Goal: Navigation & Orientation: Find specific page/section

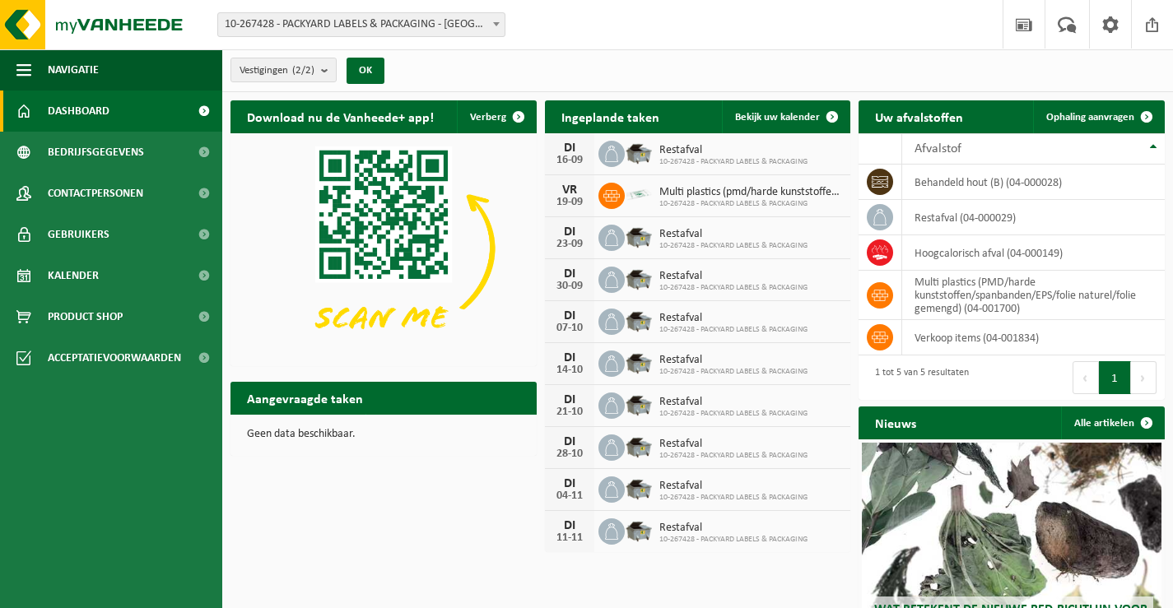
click at [84, 108] on span "Dashboard" at bounding box center [79, 111] width 62 height 41
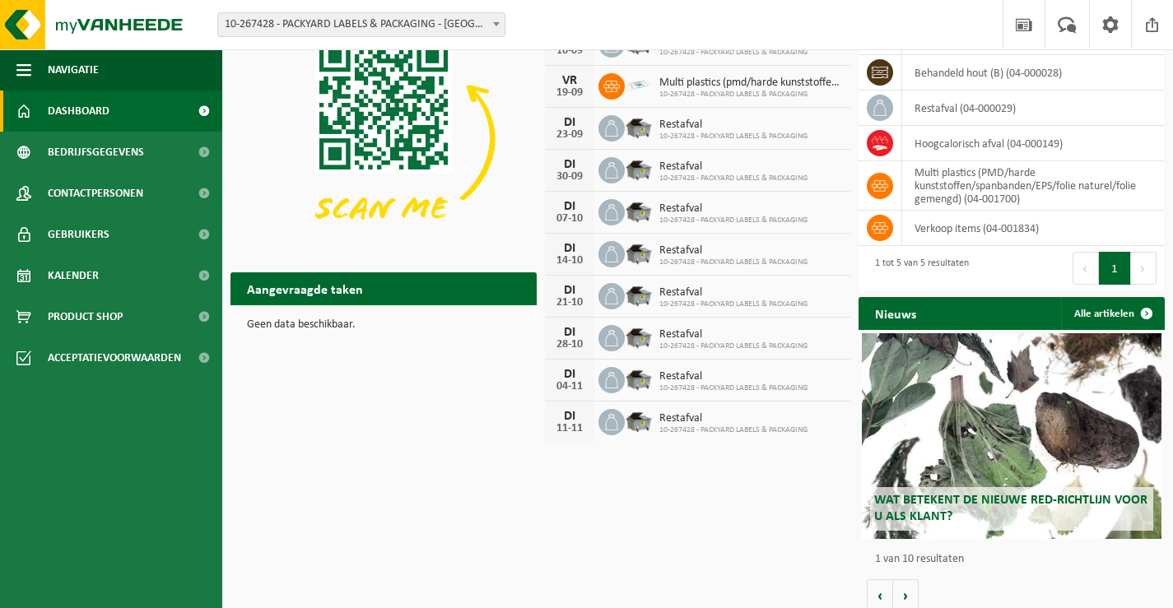
scroll to position [121, 0]
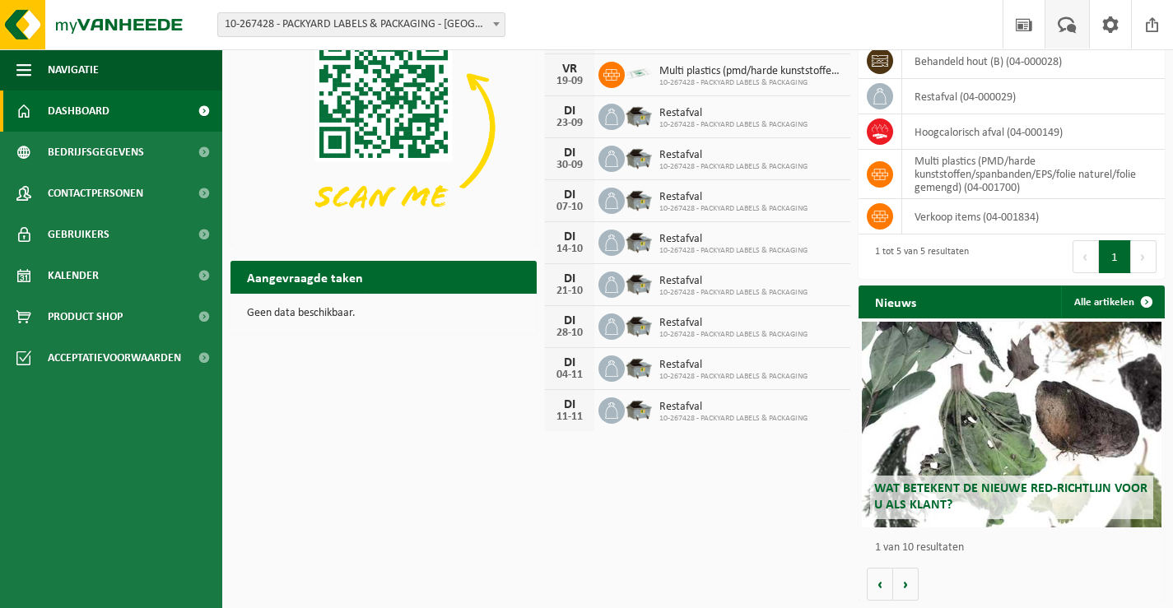
click at [1067, 23] on span at bounding box center [1066, 24] width 27 height 49
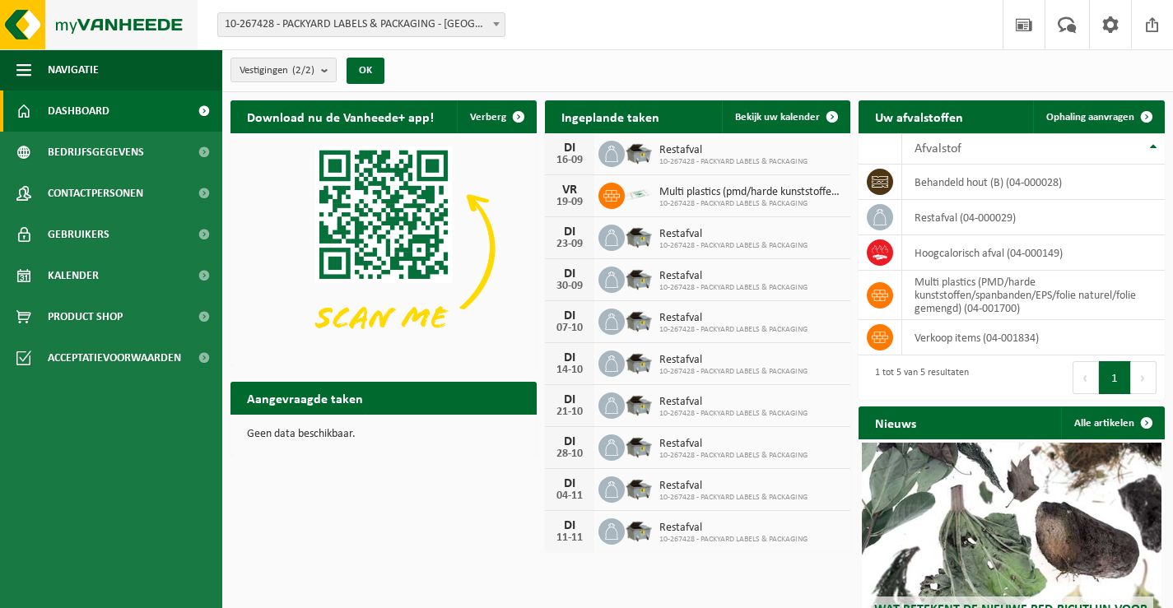
click at [30, 26] on img at bounding box center [99, 24] width 198 height 49
click at [1146, 418] on span at bounding box center [1146, 423] width 33 height 33
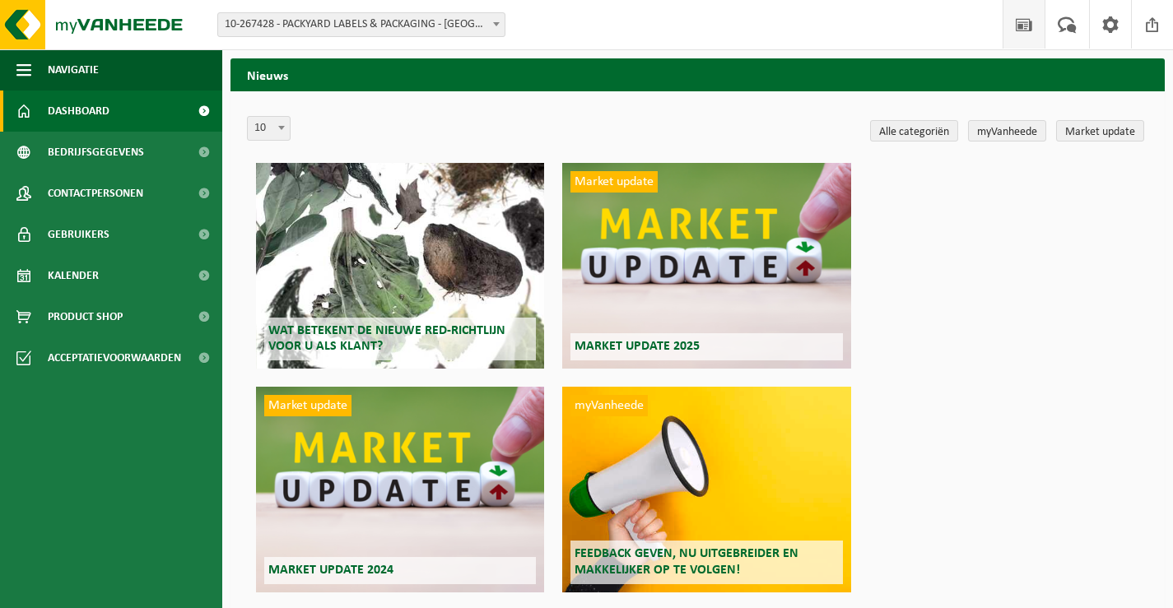
click at [88, 108] on span "Dashboard" at bounding box center [79, 111] width 62 height 41
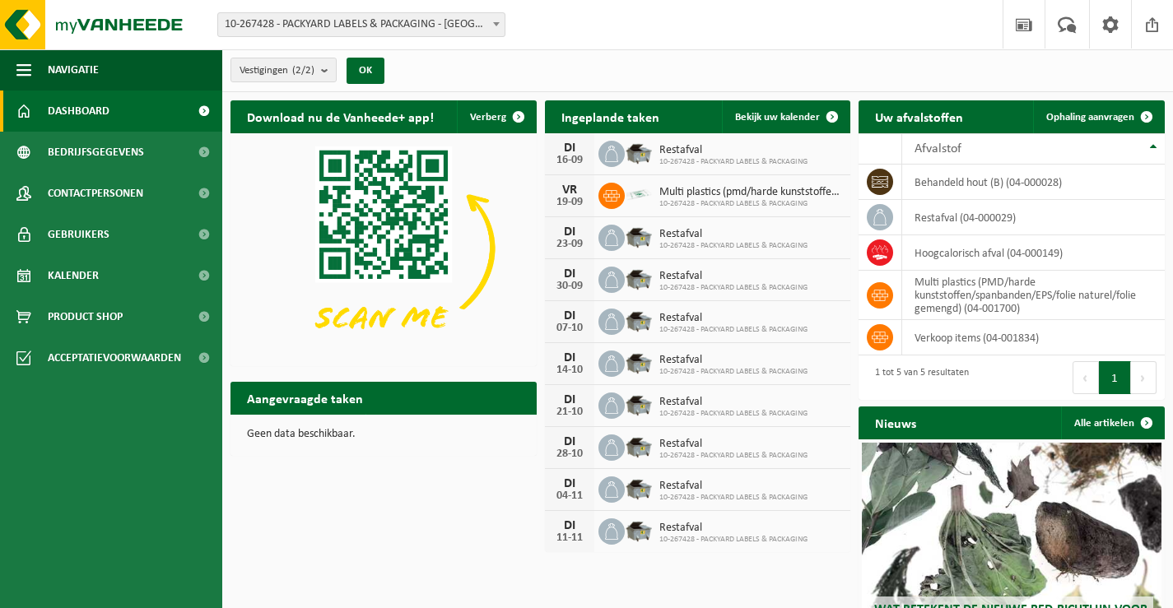
scroll to position [109, 0]
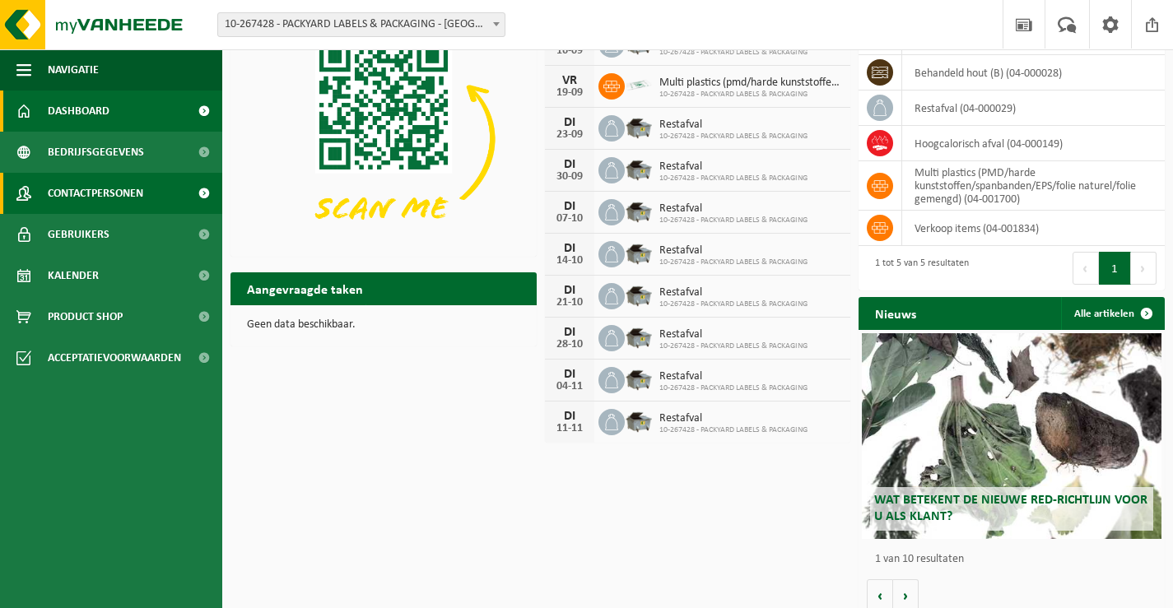
click at [98, 192] on span "Contactpersonen" at bounding box center [95, 193] width 95 height 41
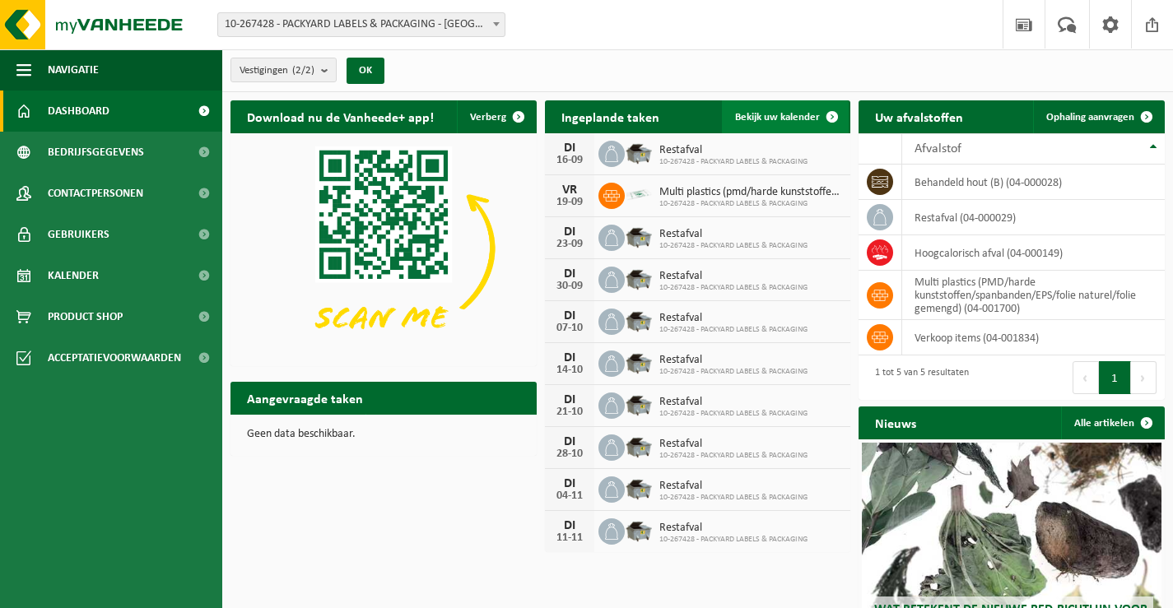
click at [778, 109] on link "Bekijk uw kalender" at bounding box center [785, 116] width 127 height 33
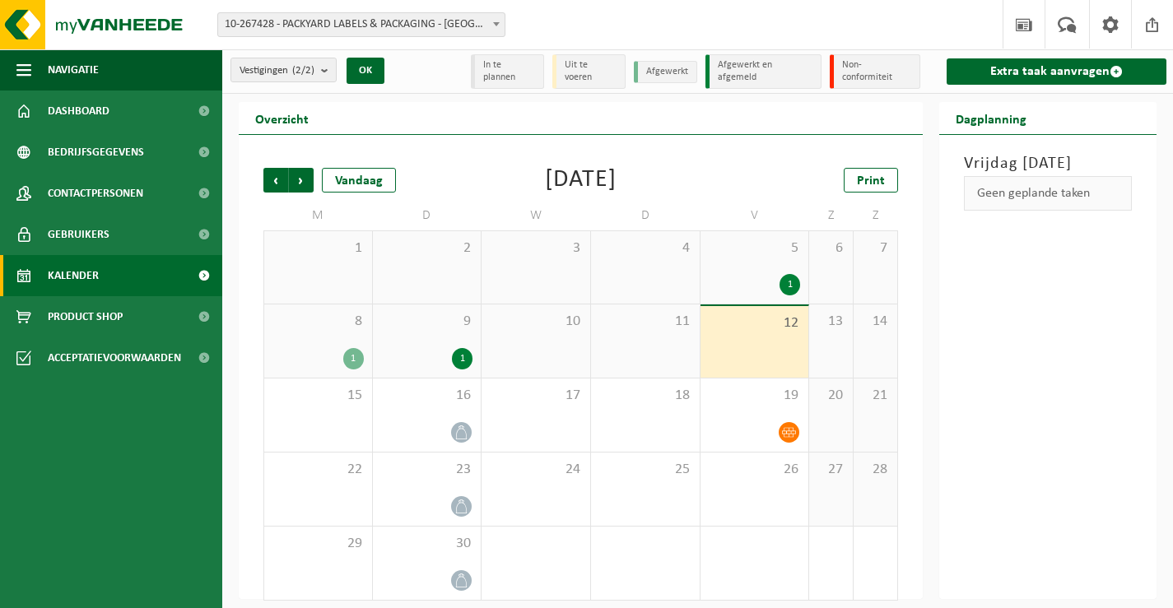
click at [418, 360] on div "1" at bounding box center [427, 358] width 92 height 21
